Goal: Transaction & Acquisition: Purchase product/service

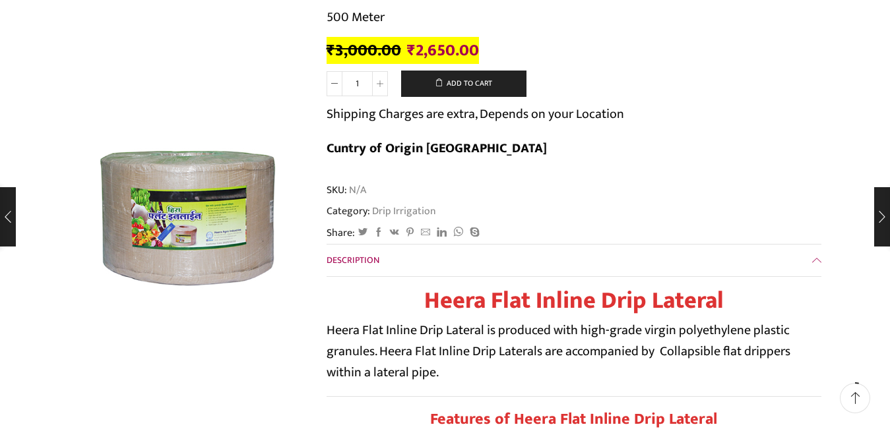
scroll to position [264, 0]
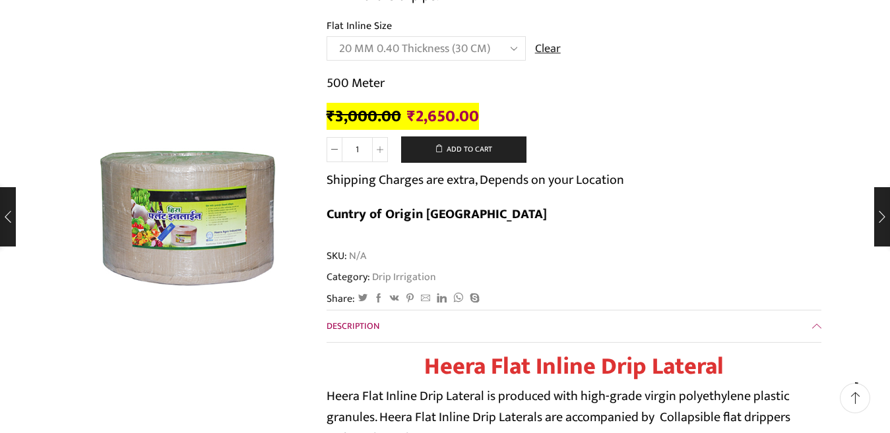
click at [510, 49] on select "Choose an option 12 MM 0.25 Thickness (30 CM) 12 MM 0.25 Thickness (40 CM) 12 M…" at bounding box center [425, 48] width 199 height 24
select select "16 MM 0.50 Thickness (60 CM)"
click at [326, 36] on select "Choose an option 12 MM 0.25 Thickness (30 CM) 12 MM 0.25 Thickness (40 CM) 12 M…" at bounding box center [425, 48] width 199 height 24
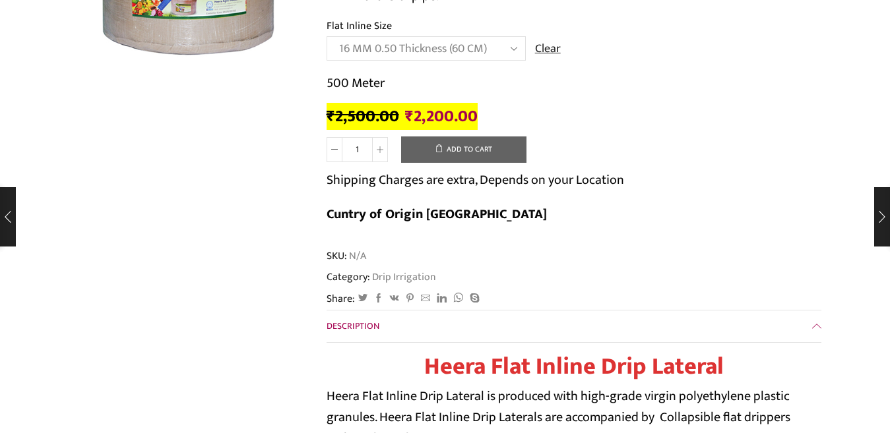
scroll to position [0, 0]
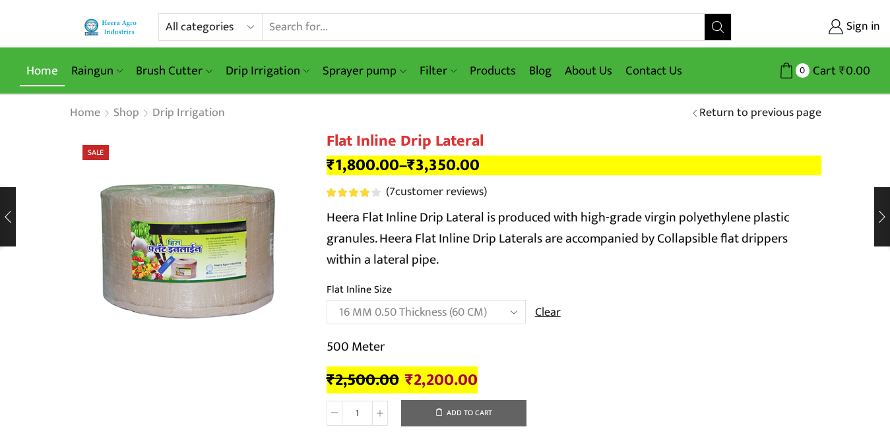
click at [44, 68] on link "Home" at bounding box center [42, 70] width 45 height 31
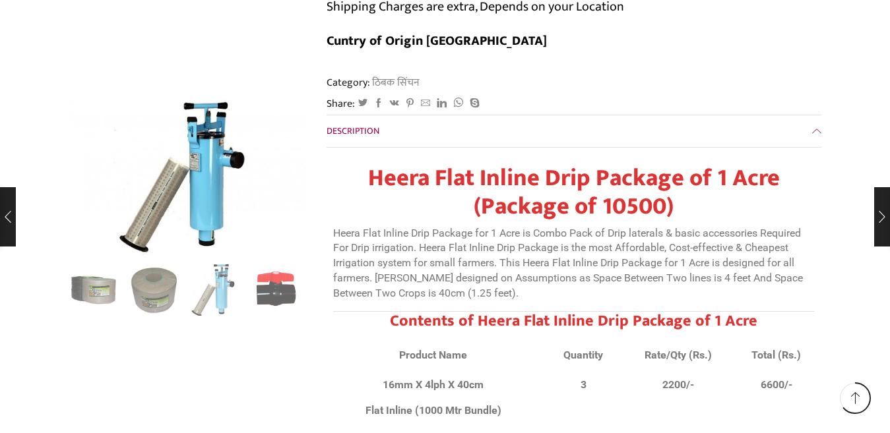
scroll to position [8111, 0]
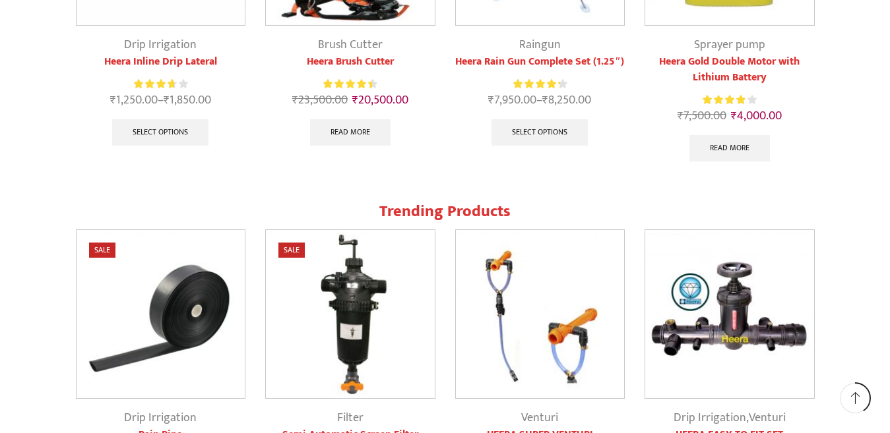
scroll to position [1121, 0]
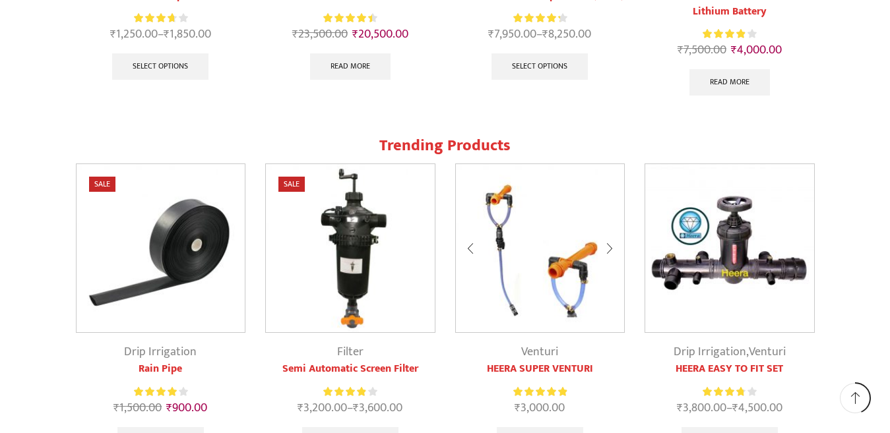
type input "[EMAIL_ADDRESS][DOMAIN_NAME]"
click at [552, 248] on img at bounding box center [540, 248] width 169 height 169
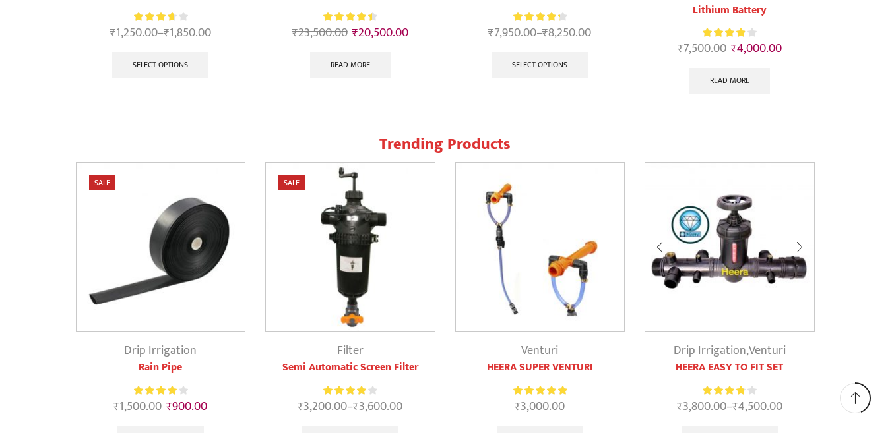
scroll to position [1188, 0]
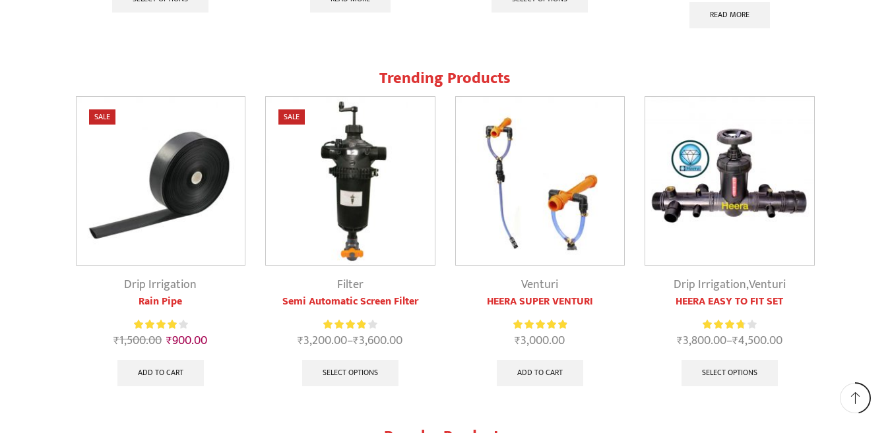
type input "iqbal1shaikh@gmail.com"
click at [147, 204] on img at bounding box center [160, 181] width 169 height 169
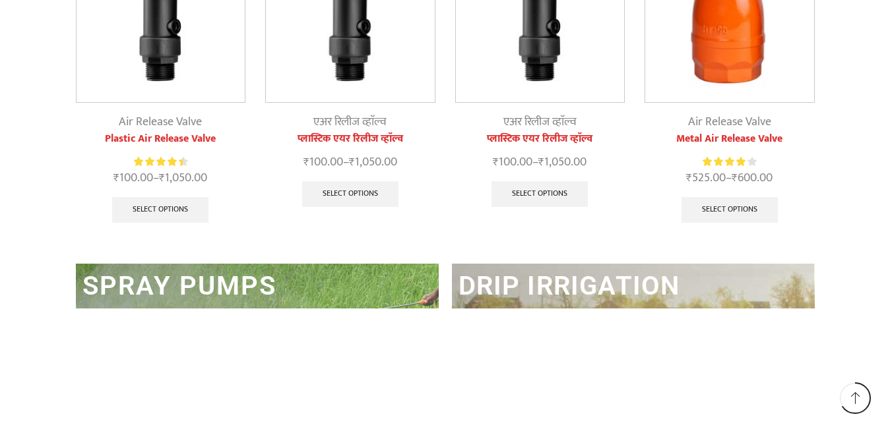
scroll to position [1577, 0]
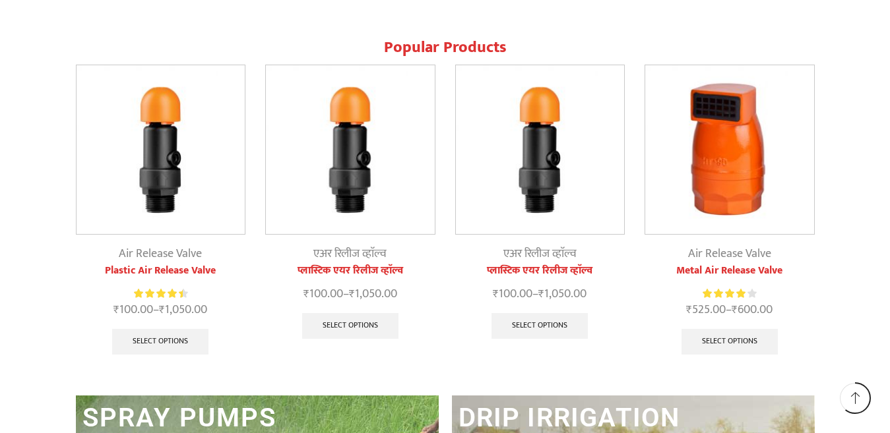
type input "[EMAIL_ADDRESS][DOMAIN_NAME]"
click at [148, 157] on img at bounding box center [160, 149] width 169 height 169
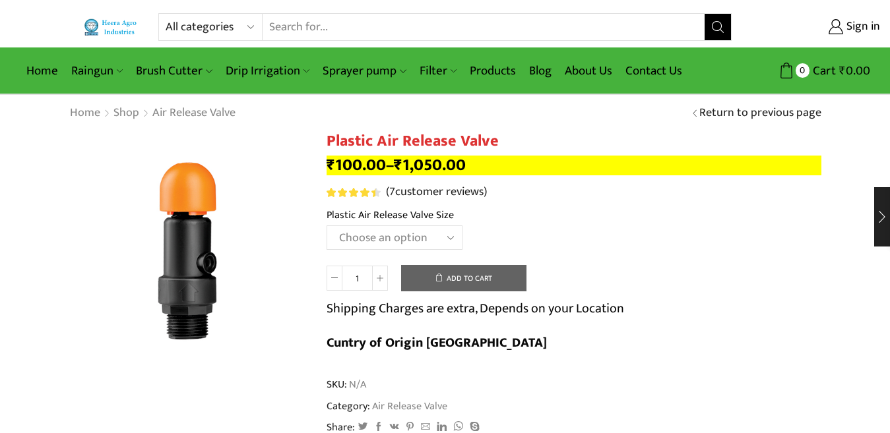
type input "[EMAIL_ADDRESS][DOMAIN_NAME]"
click at [448, 236] on select "Choose an option HT-90P 2" HT88P 1"" at bounding box center [394, 238] width 136 height 24
click at [326, 226] on select "Choose an option HT-90P 2" HT88P 1"" at bounding box center [394, 238] width 136 height 24
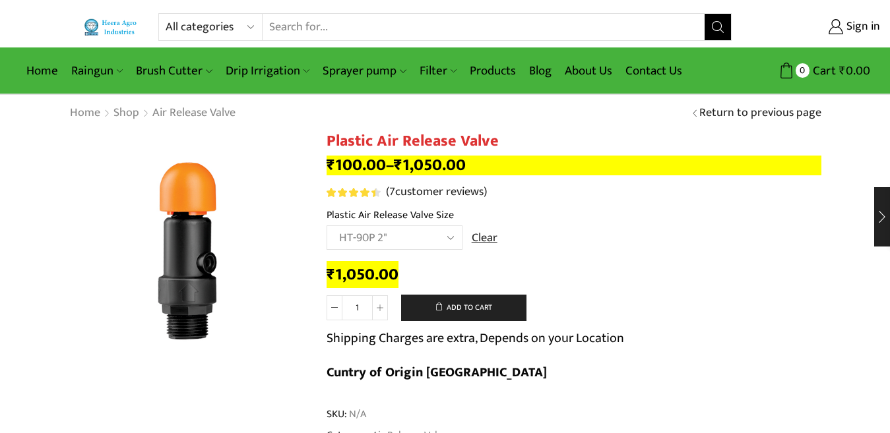
click at [448, 234] on select "Choose an option HT-90P 2" HT88P 1"" at bounding box center [394, 238] width 136 height 24
click at [326, 226] on select "Choose an option HT-90P 2" HT88P 1"" at bounding box center [394, 238] width 136 height 24
click at [448, 233] on select "Choose an option HT-90P 2" HT88P 1"" at bounding box center [394, 238] width 136 height 24
click at [326, 226] on select "Choose an option HT-90P 2" HT88P 1"" at bounding box center [394, 238] width 136 height 24
click at [450, 238] on select "Choose an option HT-90P 2" HT88P 1"" at bounding box center [394, 238] width 136 height 24
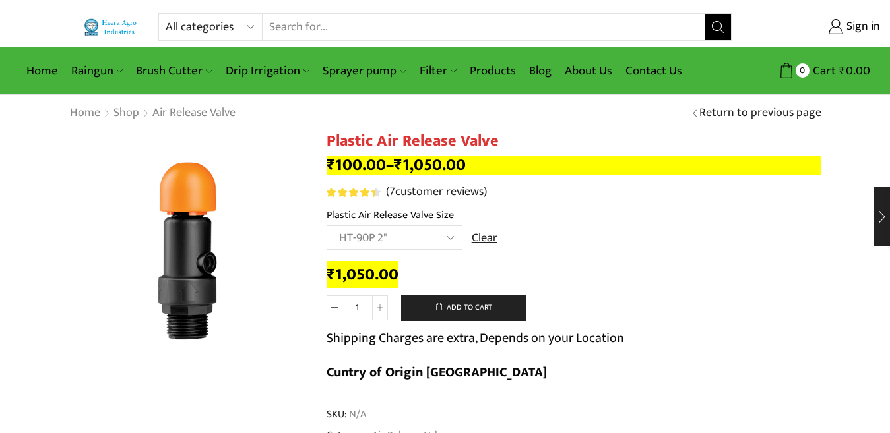
select select "ht88p-1"
click at [326, 226] on select "Choose an option HT-90P 2" HT88P 1"" at bounding box center [394, 238] width 136 height 24
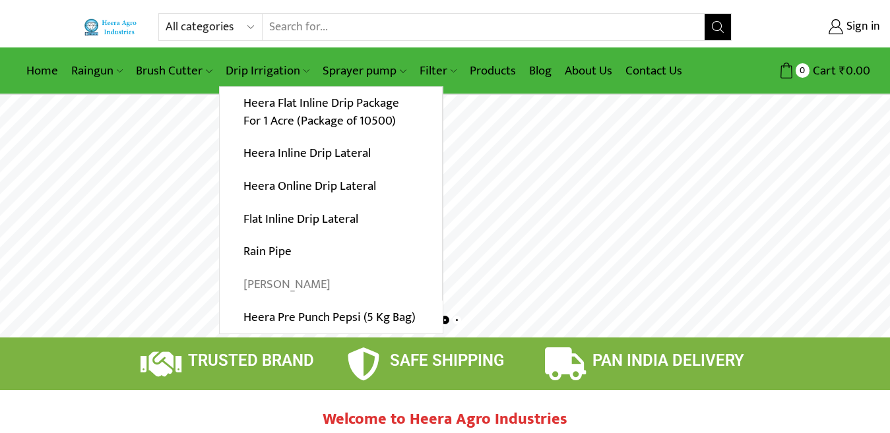
type input "[EMAIL_ADDRESS][DOMAIN_NAME]"
click at [270, 286] on link "[PERSON_NAME]" at bounding box center [331, 284] width 222 height 33
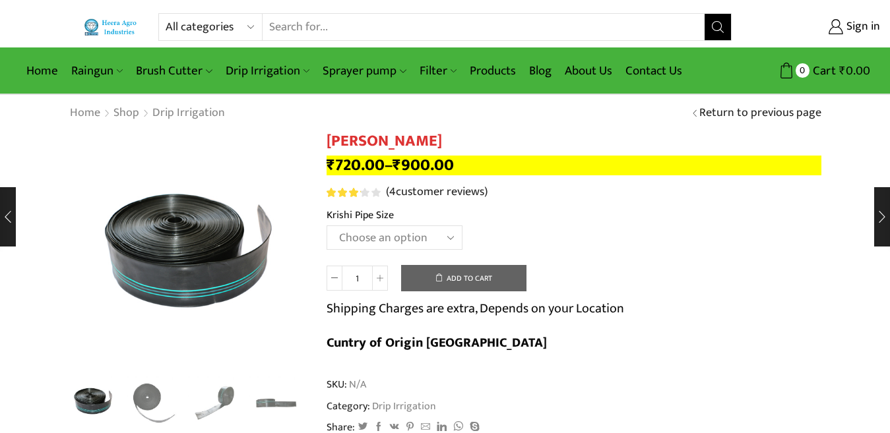
type input "[EMAIL_ADDRESS][DOMAIN_NAME]"
click at [449, 233] on select "Choose an option 10 Kg - 300'ft 8 Kg - 200'ft" at bounding box center [394, 238] width 136 height 24
click at [326, 226] on select "Choose an option 10 Kg - 300'ft 8 Kg - 200'ft" at bounding box center [394, 238] width 136 height 24
select select "10-kg-300ft"
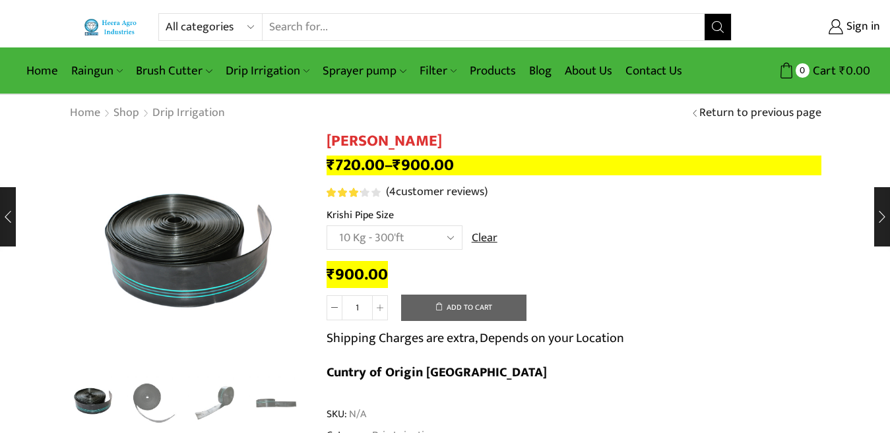
click at [453, 239] on select "Choose an option 10 Kg - 300'ft 8 Kg - 200'ft" at bounding box center [394, 238] width 136 height 24
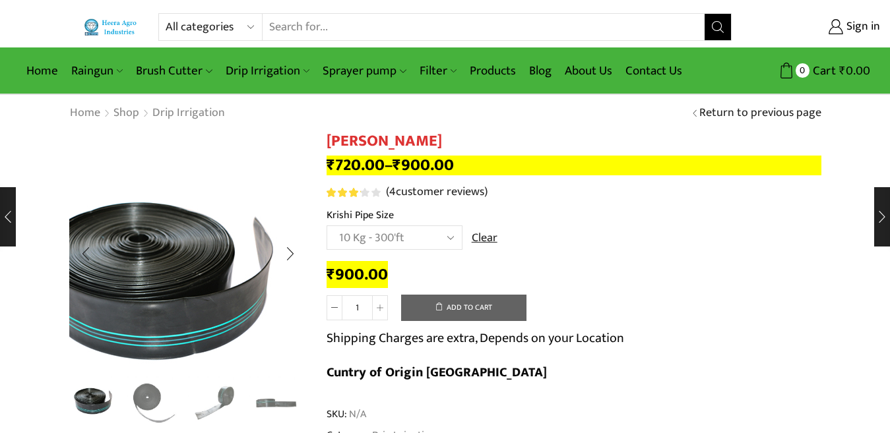
click at [266, 173] on img "1 / 4" at bounding box center [157, 281] width 330 height 330
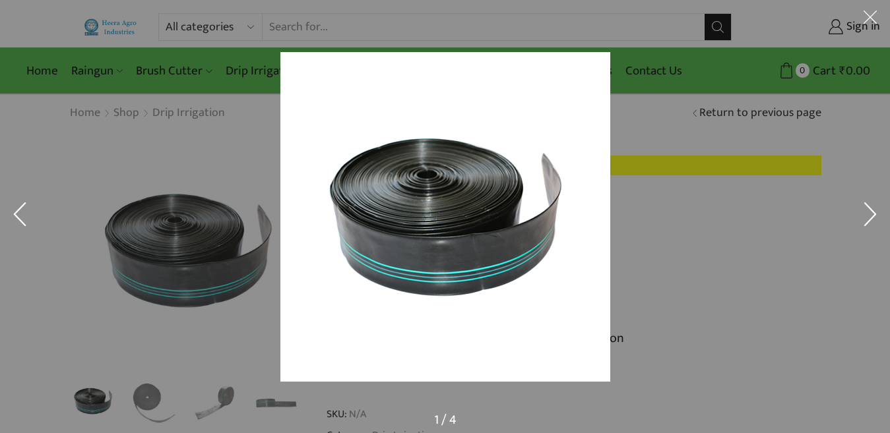
click at [721, 224] on div at bounding box center [670, 242] width 781 height 380
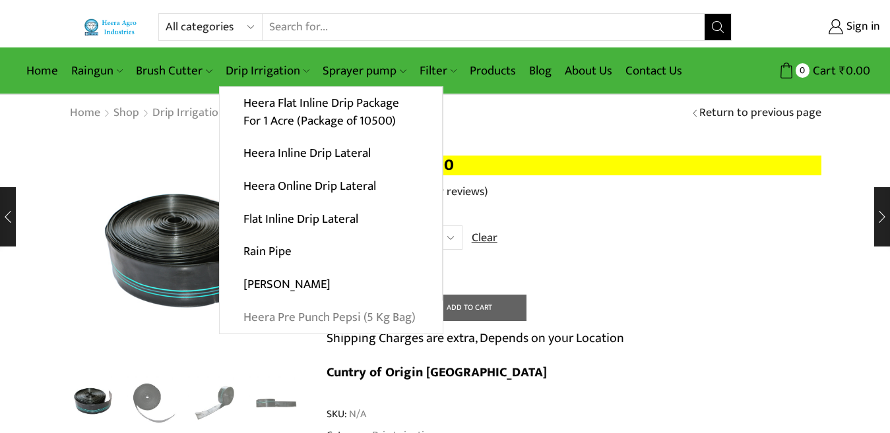
click at [313, 320] on link "Heera Pre Punch Pepsi (5 Kg Bag)" at bounding box center [331, 317] width 223 height 33
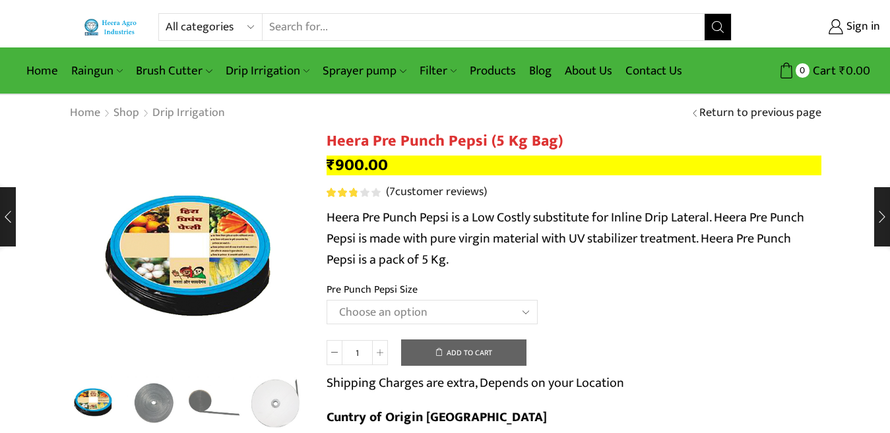
type input "[EMAIL_ADDRESS][DOMAIN_NAME]"
click at [413, 310] on select "Choose an option Heera Pre Punch Pepsi (1 Foot) Heera Pre Punch Pepsi (1.25 Fee…" at bounding box center [431, 312] width 211 height 24
click at [326, 300] on select "Choose an option Heera Pre Punch Pepsi (1 Foot) Heera Pre Punch Pepsi (1.25 Fee…" at bounding box center [431, 312] width 211 height 24
select select "Heera Pre Punch Pepsi (1.25 Feet)"
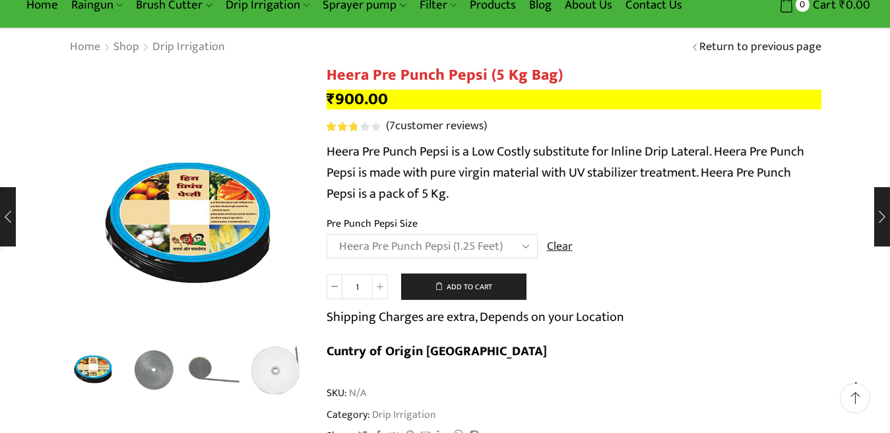
scroll to position [132, 0]
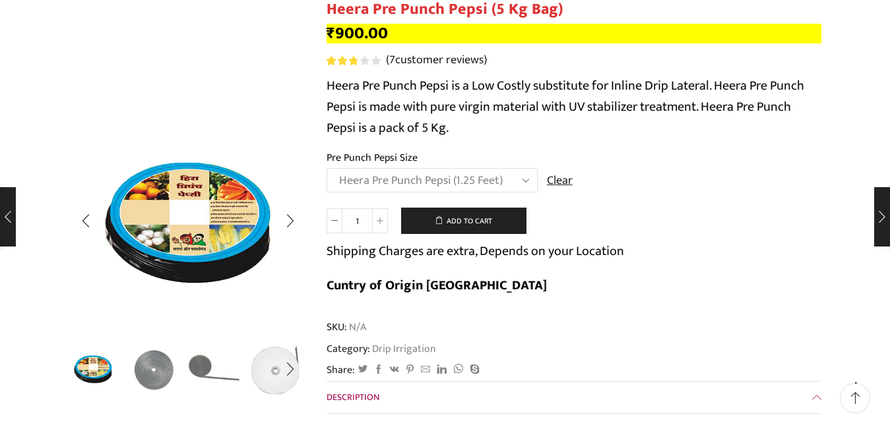
click at [198, 373] on img "3 / 5" at bounding box center [215, 368] width 55 height 55
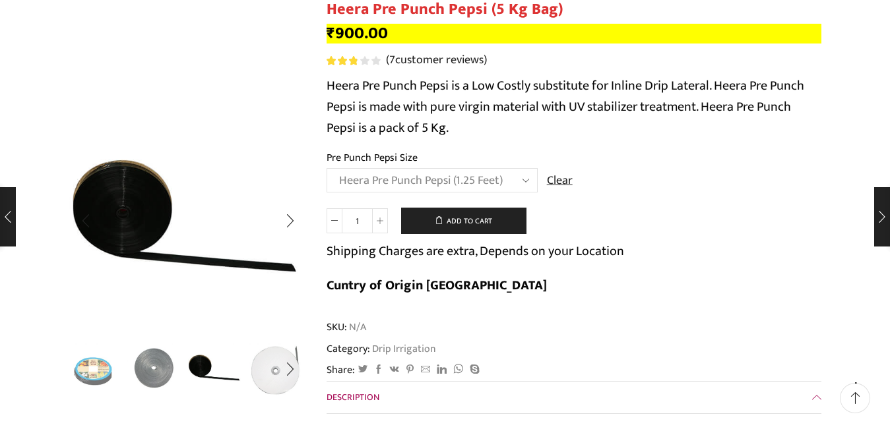
click at [151, 370] on img "2 / 5" at bounding box center [154, 368] width 55 height 55
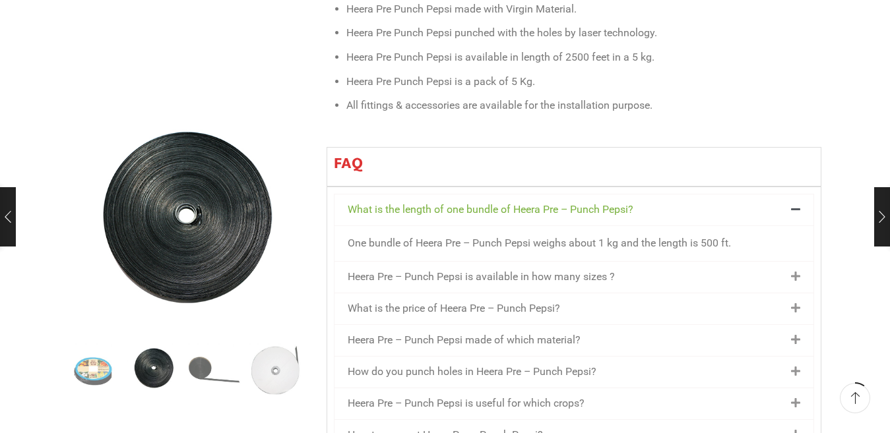
scroll to position [857, 0]
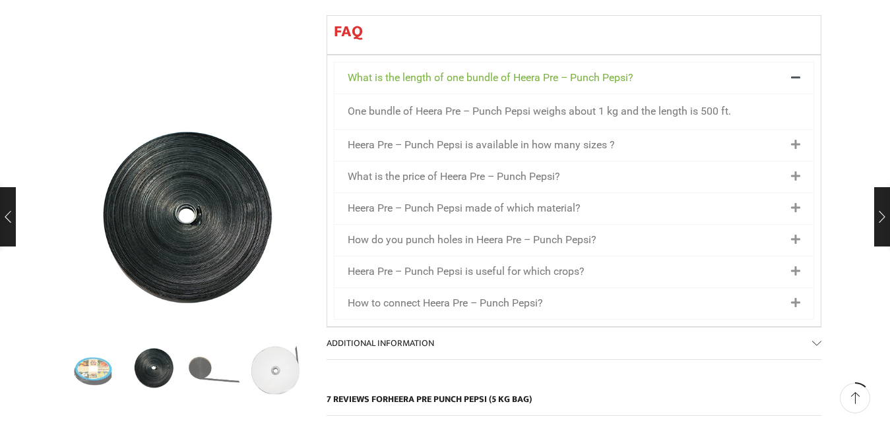
click at [794, 140] on icon at bounding box center [795, 145] width 9 height 11
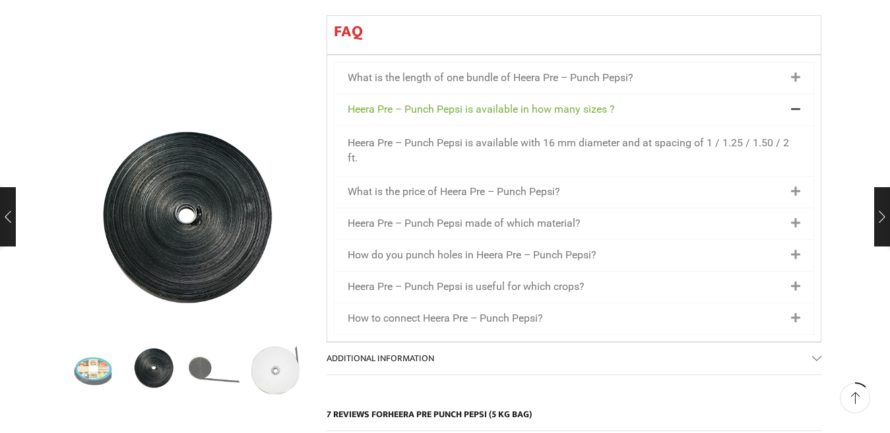
click at [789, 104] on span at bounding box center [792, 109] width 16 height 11
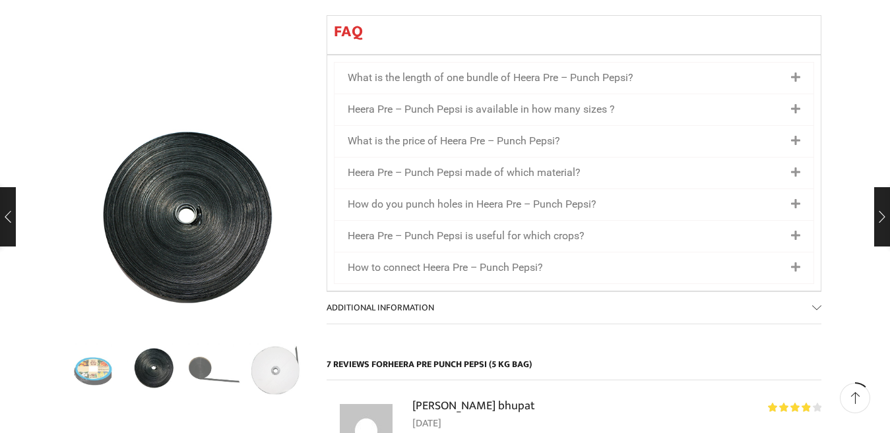
click at [798, 73] on icon at bounding box center [795, 78] width 9 height 11
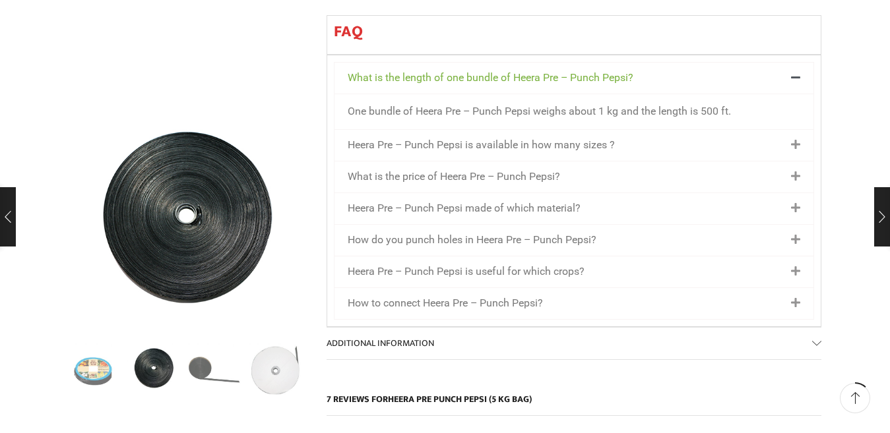
click at [798, 73] on icon at bounding box center [795, 78] width 9 height 11
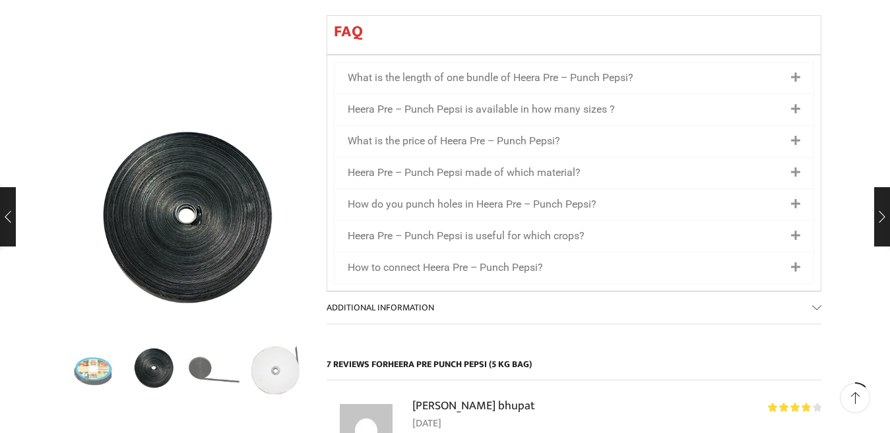
click at [793, 136] on icon at bounding box center [795, 141] width 9 height 11
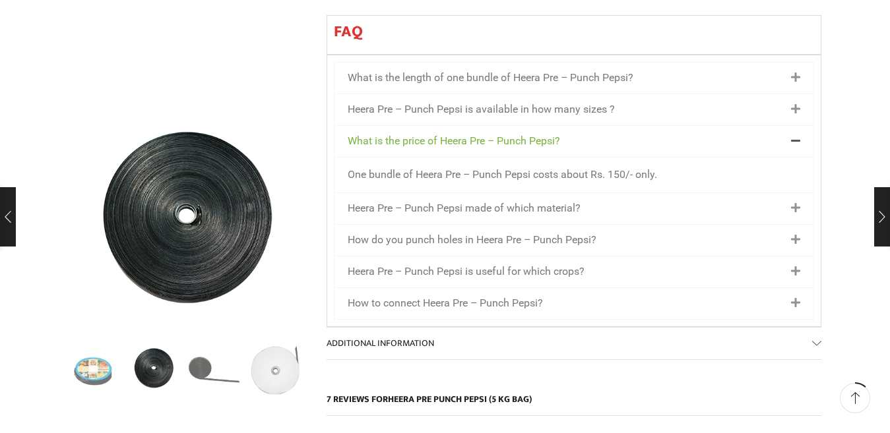
click at [793, 136] on icon at bounding box center [795, 141] width 9 height 11
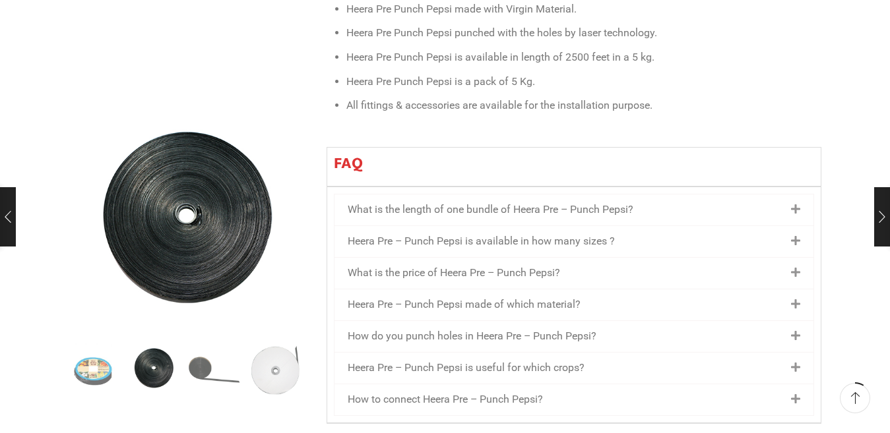
scroll to position [791, 0]
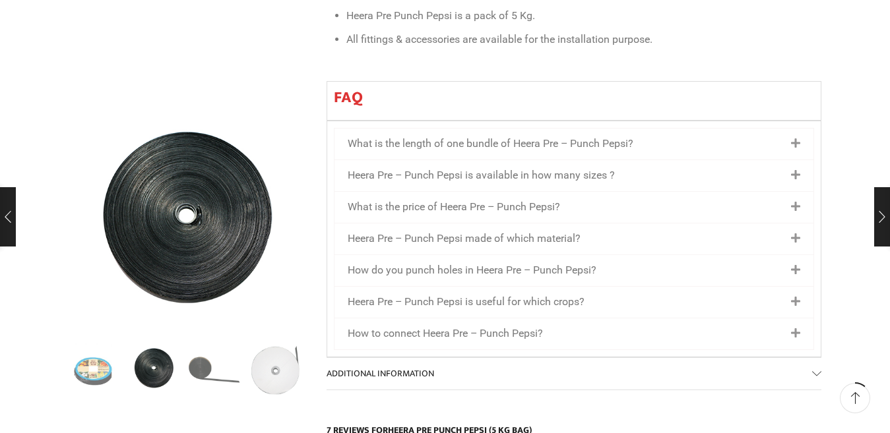
click at [793, 233] on icon at bounding box center [795, 238] width 9 height 11
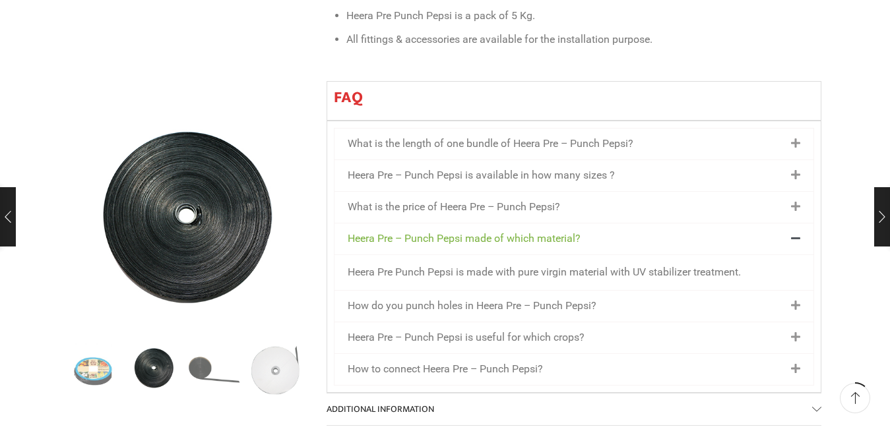
click at [793, 233] on icon at bounding box center [795, 238] width 9 height 11
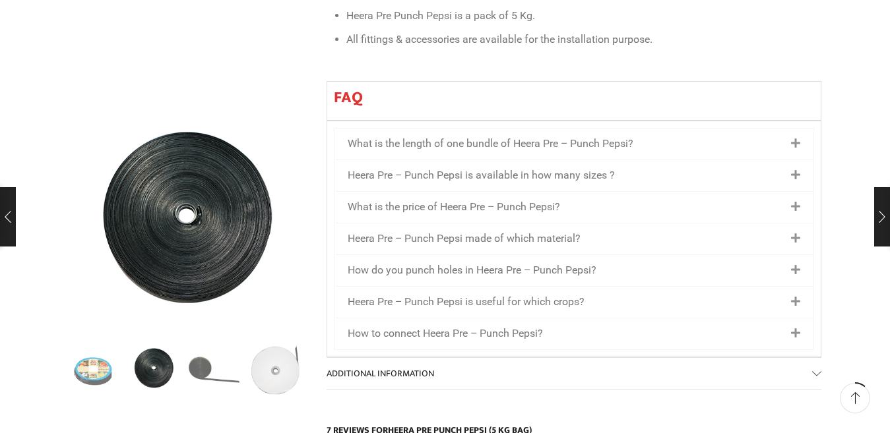
click at [793, 265] on icon at bounding box center [795, 270] width 9 height 11
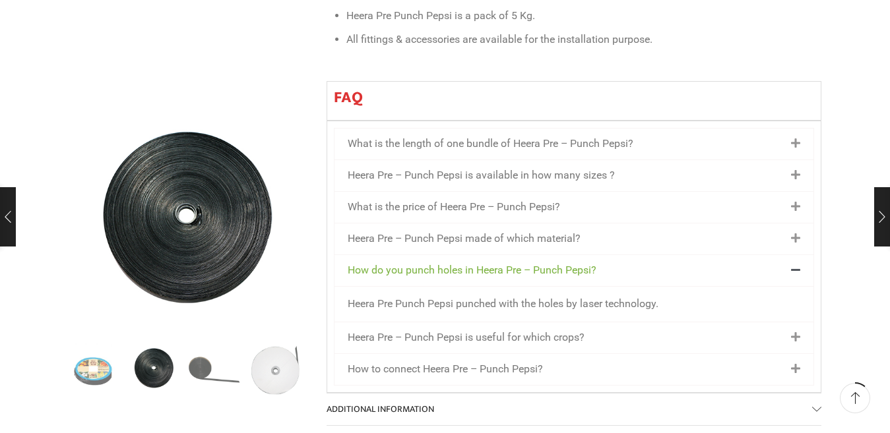
click at [793, 265] on icon at bounding box center [795, 270] width 9 height 11
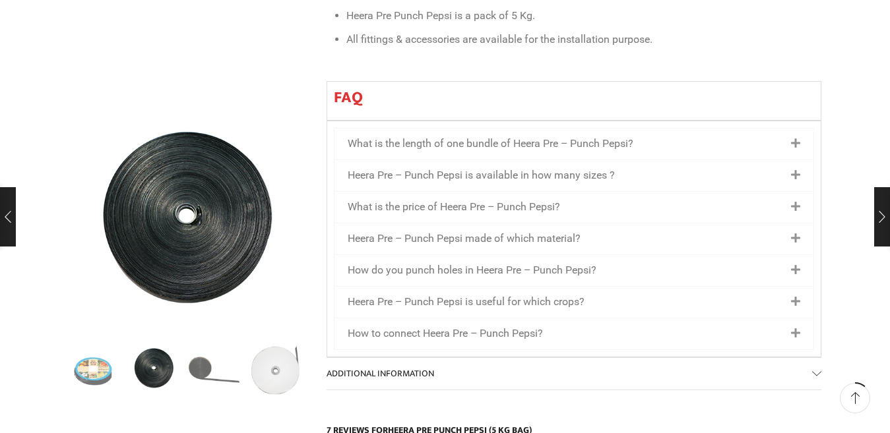
click at [795, 328] on icon at bounding box center [795, 333] width 9 height 11
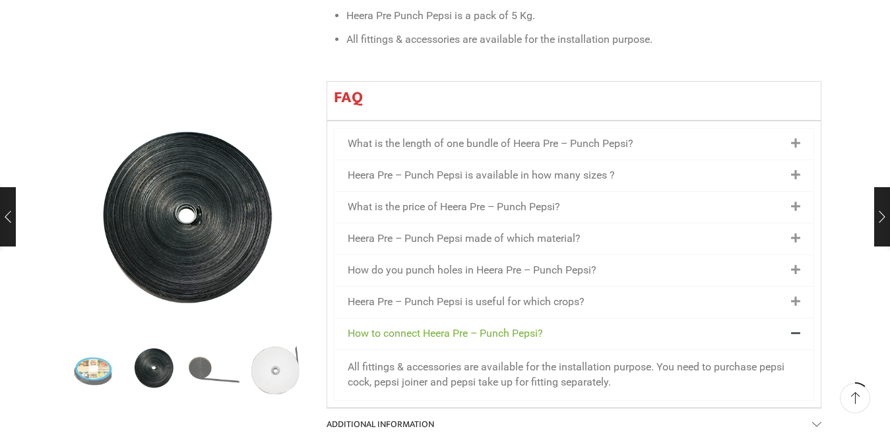
click at [795, 328] on icon at bounding box center [795, 333] width 9 height 11
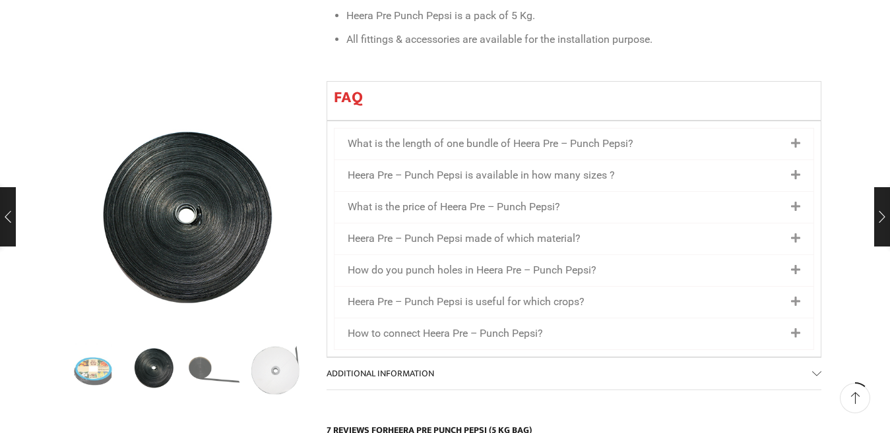
click at [801, 318] on div "How to connect Heera Pre – Punch Pepsi?" at bounding box center [573, 333] width 479 height 31
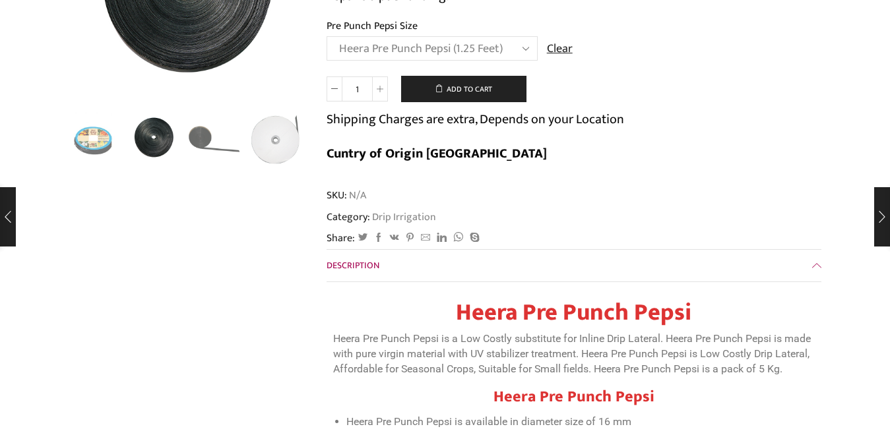
scroll to position [0, 0]
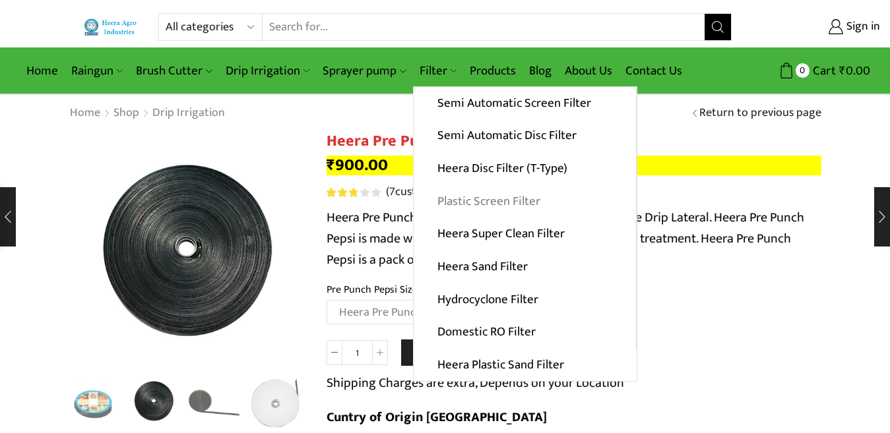
click at [489, 200] on link "Plastic Screen Filter" at bounding box center [524, 201] width 222 height 33
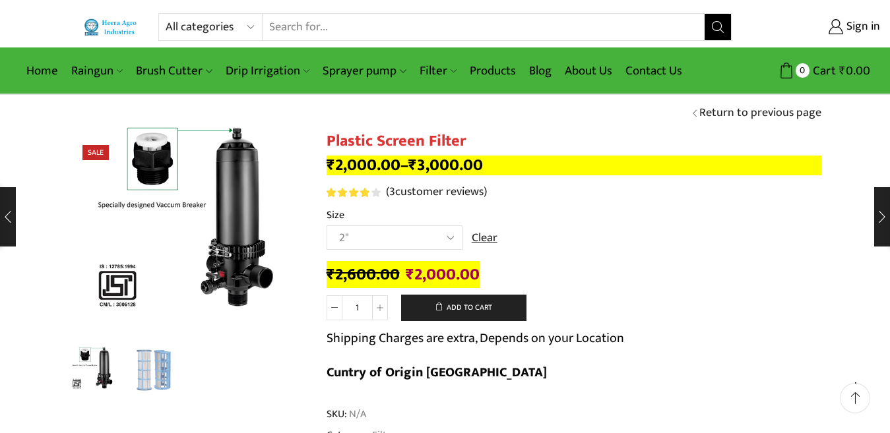
scroll to position [66, 0]
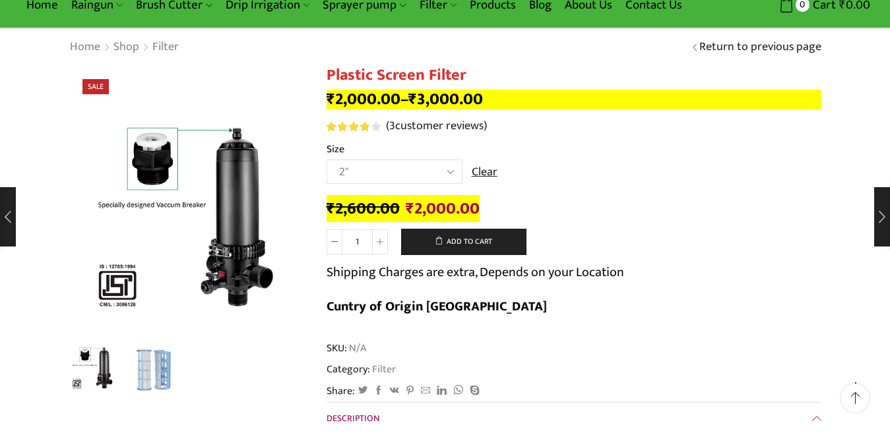
type input "[EMAIL_ADDRESS][DOMAIN_NAME]"
click at [445, 166] on select "Choose an option 2" 2.5" 3" 40M Cube 3" 50M Cube" at bounding box center [394, 172] width 136 height 24
click at [326, 160] on select "Choose an option 2" 2.5" 3" 40M Cube 3" 50M Cube" at bounding box center [394, 172] width 136 height 24
click at [455, 171] on select "Choose an option 2" 2.5" 3" 40M Cube 3" 50M Cube" at bounding box center [394, 172] width 136 height 24
click at [326, 160] on select "Choose an option 2" 2.5" 3" 40M Cube 3" 50M Cube" at bounding box center [394, 172] width 136 height 24
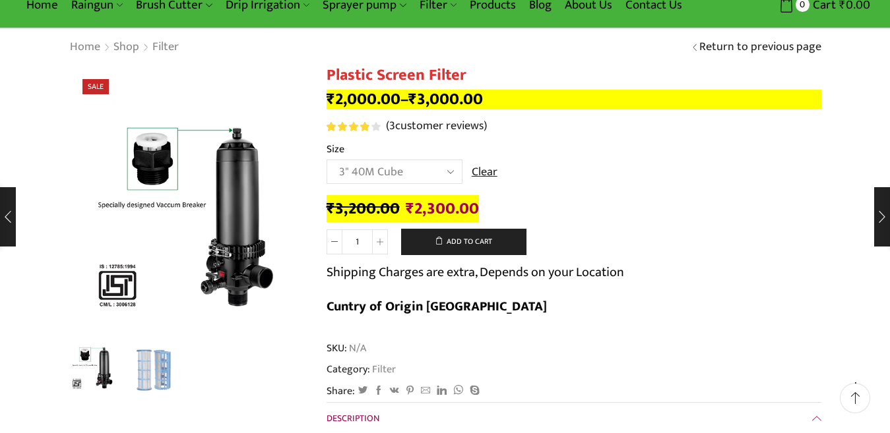
click at [450, 169] on select "Choose an option 2" 2.5" 3" 40M Cube 3" 50M Cube" at bounding box center [394, 172] width 136 height 24
click at [326, 160] on select "Choose an option 2" 2.5" 3" 40M Cube 3" 50M Cube" at bounding box center [394, 172] width 136 height 24
select select "2.5""
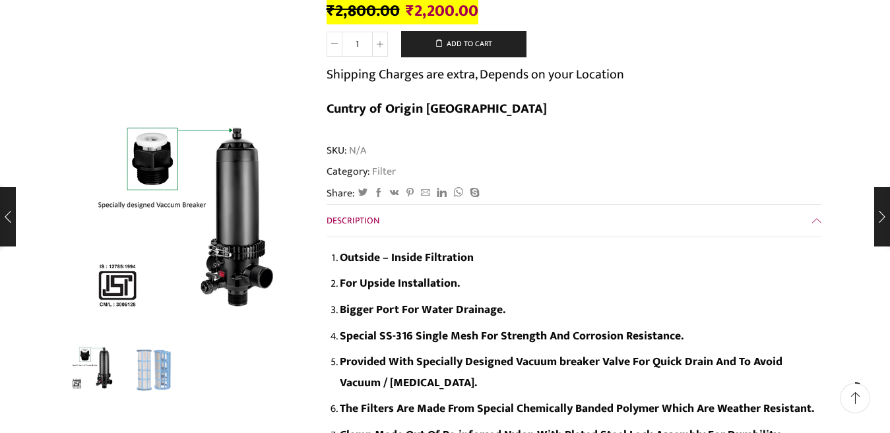
scroll to position [0, 0]
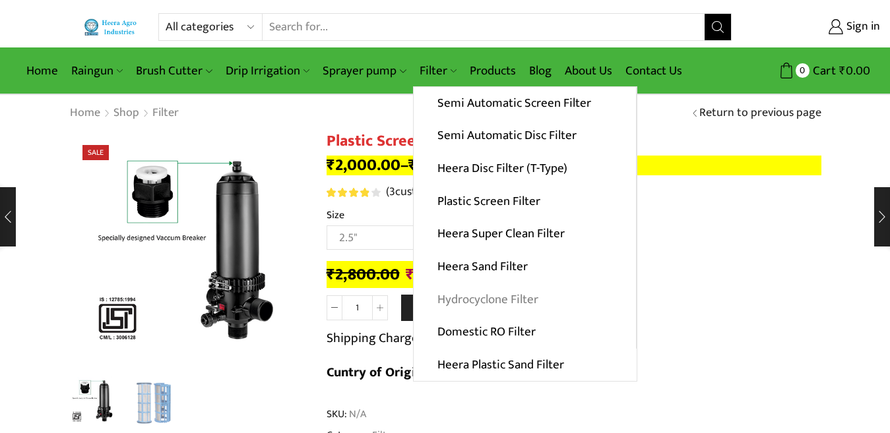
click at [460, 305] on link "Hydrocyclone Filter" at bounding box center [524, 299] width 222 height 33
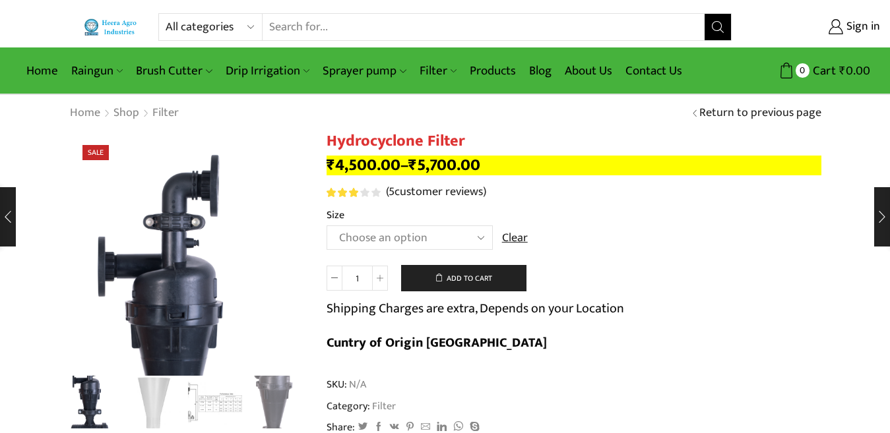
type input "[EMAIL_ADDRESS][DOMAIN_NAME]"
click at [475, 235] on select "Choose an option 2" Hydrocyclone Filter 2.5" Hydrocyclone Filter 3" Hydrocyclon…" at bounding box center [409, 238] width 166 height 24
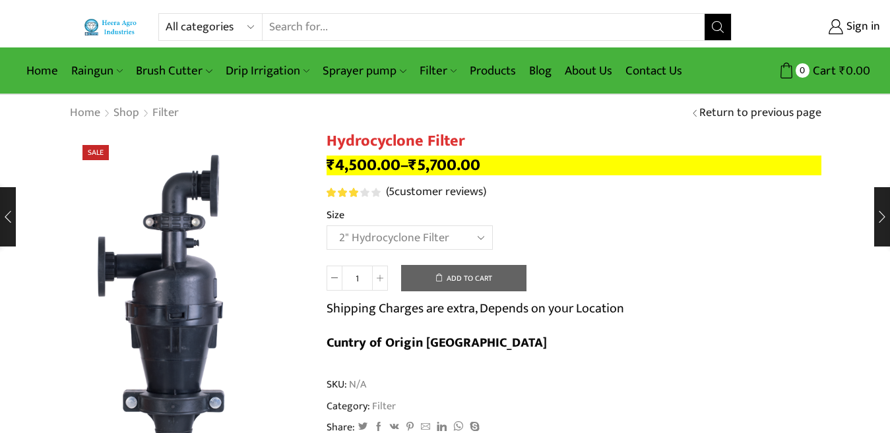
click at [326, 226] on select "Choose an option 2" Hydrocyclone Filter 2.5" Hydrocyclone Filter 3" Hydrocyclon…" at bounding box center [409, 238] width 166 height 24
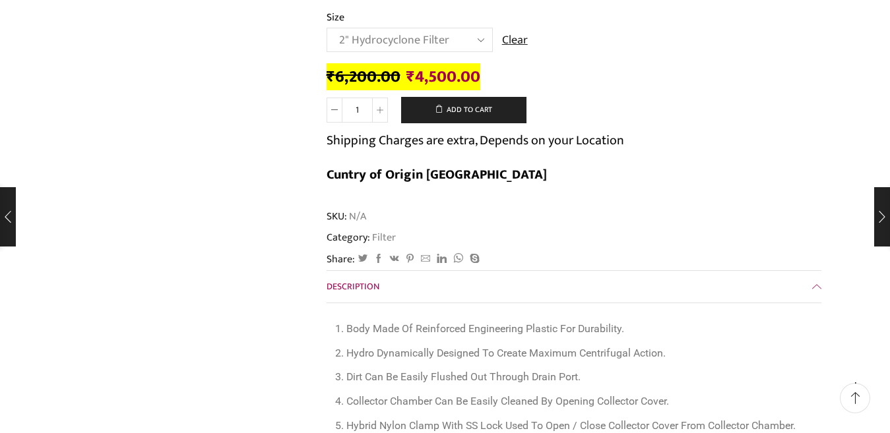
scroll to position [66, 0]
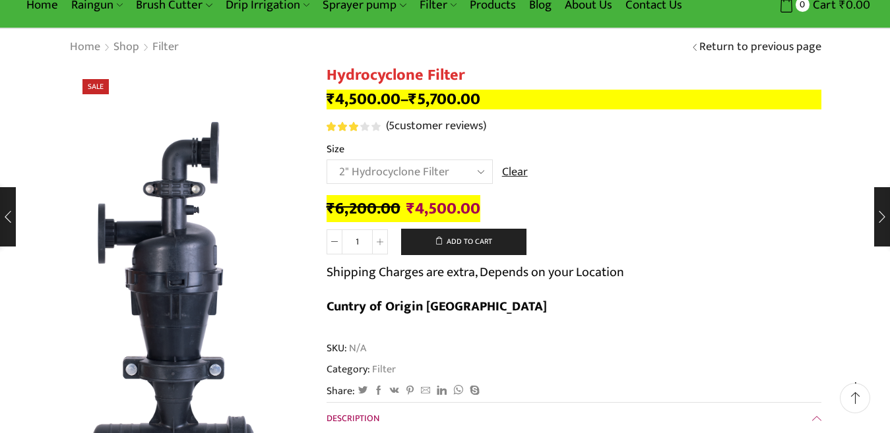
click at [469, 173] on select "Choose an option 2" Hydrocyclone Filter 2.5" Hydrocyclone Filter 3" Hydrocyclon…" at bounding box center [409, 172] width 166 height 24
click at [326, 160] on select "Choose an option 2" Hydrocyclone Filter 2.5" Hydrocyclone Filter 3" Hydrocyclon…" at bounding box center [409, 172] width 166 height 24
click at [474, 169] on select "Choose an option 2" Hydrocyclone Filter 2.5" Hydrocyclone Filter 3" Hydrocyclon…" at bounding box center [409, 172] width 166 height 24
click at [326, 160] on select "Choose an option 2" Hydrocyclone Filter 2.5" Hydrocyclone Filter 3" Hydrocyclon…" at bounding box center [409, 172] width 166 height 24
click at [483, 165] on select "Choose an option 2" Hydrocyclone Filter 2.5" Hydrocyclone Filter 3" Hydrocyclon…" at bounding box center [409, 172] width 166 height 24
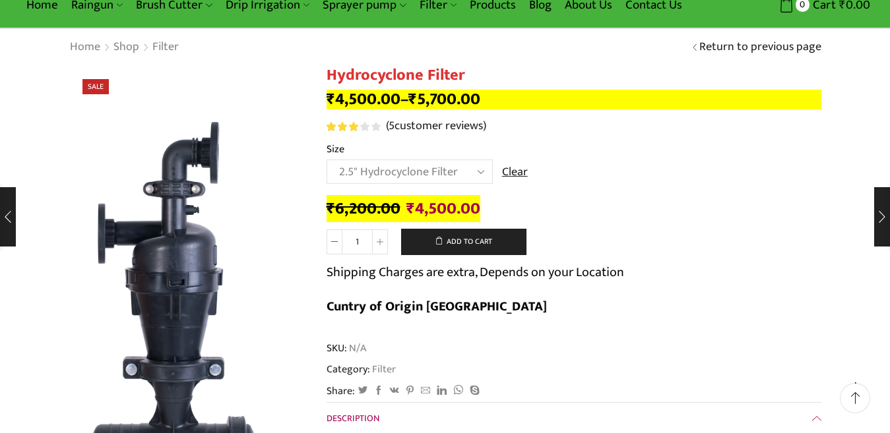
click at [326, 160] on select "Choose an option 2" Hydrocyclone Filter 2.5" Hydrocyclone Filter 3" Hydrocyclon…" at bounding box center [409, 172] width 166 height 24
select select "2.5" Hydrocyclone Filter"
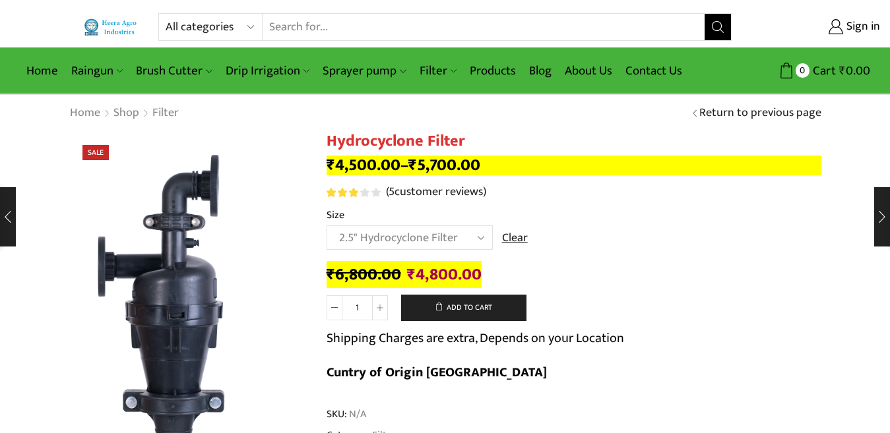
click at [253, 28] on select "All categories Accessories Air Release Valve Brush Cutter Domestic Use Drip Irr…" at bounding box center [214, 27] width 97 height 26
select select "heera-pipes"
click at [166, 14] on select "All categories Accessories Air Release Valve Brush Cutter Domestic Use Drip Irr…" at bounding box center [214, 27] width 97 height 26
click at [725, 34] on button "Search" at bounding box center [717, 27] width 26 height 26
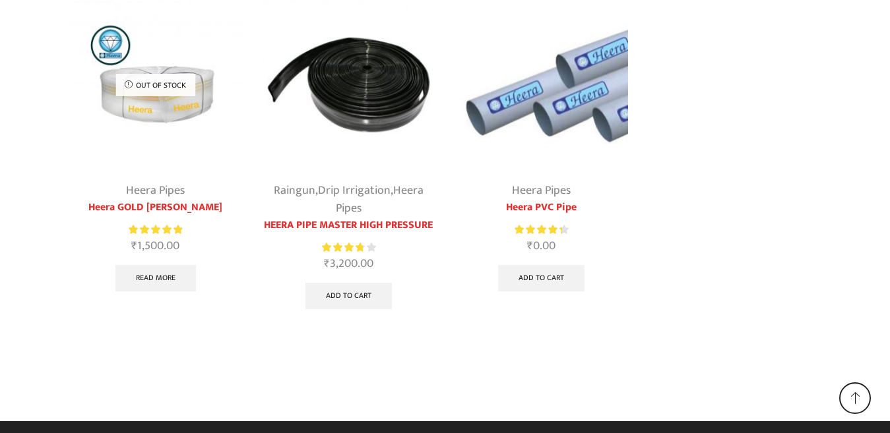
scroll to position [209, 0]
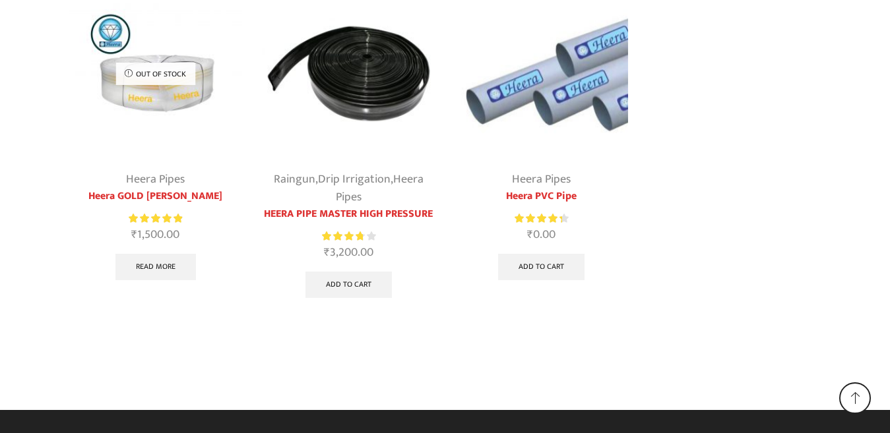
type input "[EMAIL_ADDRESS][DOMAIN_NAME]"
click at [347, 74] on img at bounding box center [348, 73] width 173 height 173
type input "[EMAIL_ADDRESS][DOMAIN_NAME]"
click at [557, 100] on img at bounding box center [541, 73] width 173 height 173
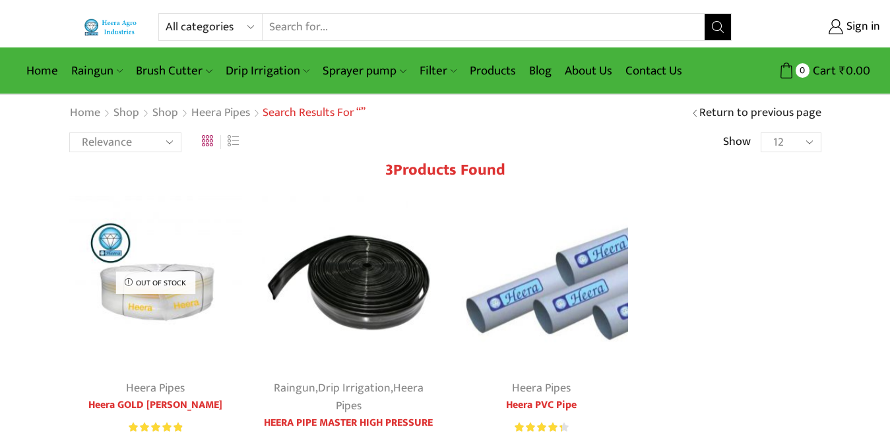
type input "[EMAIL_ADDRESS][DOMAIN_NAME]"
click at [177, 136] on select "Relevance Sort by popularity Sort by average rating Sort by latest Sort by pric…" at bounding box center [125, 143] width 112 height 20
click at [532, 139] on div "Relevance Sort by popularity Sort by average rating Sort by latest Sort by pric…" at bounding box center [445, 142] width 752 height 20
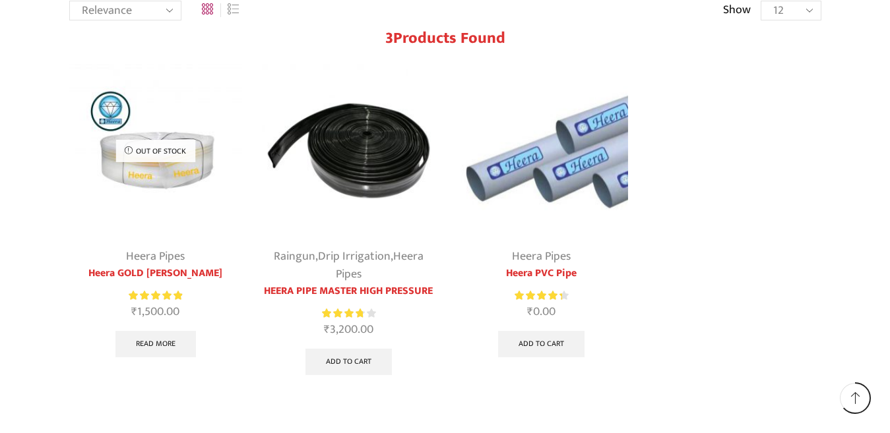
click at [361, 171] on img at bounding box center [348, 150] width 173 height 173
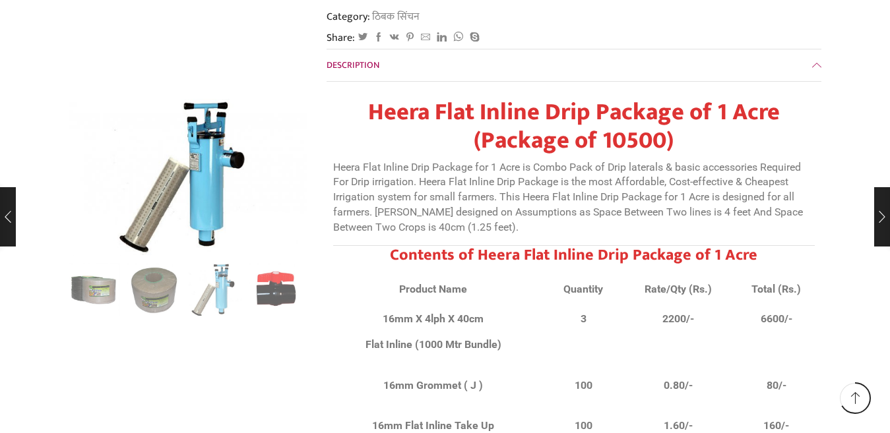
scroll to position [8506, 0]
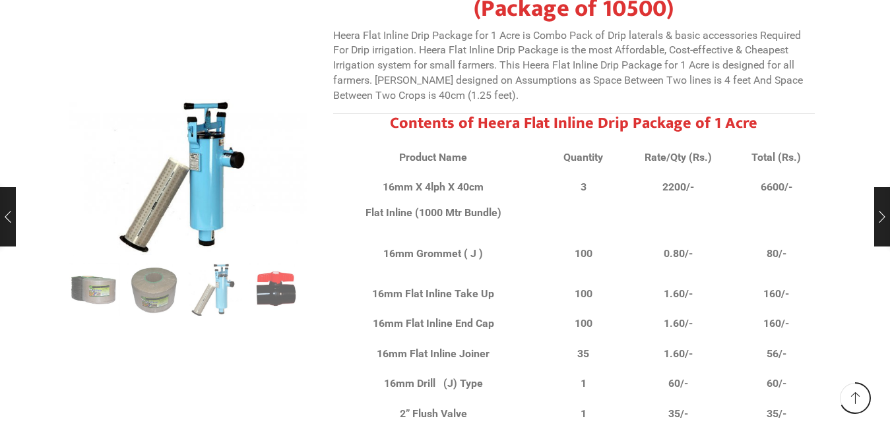
drag, startPoint x: 656, startPoint y: 308, endPoint x: 793, endPoint y: 306, distance: 137.2
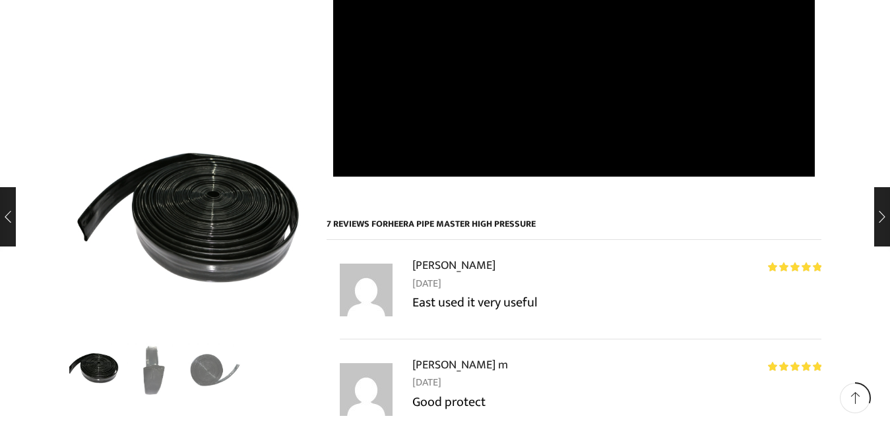
scroll to position [725, 0]
